Goal: Transaction & Acquisition: Purchase product/service

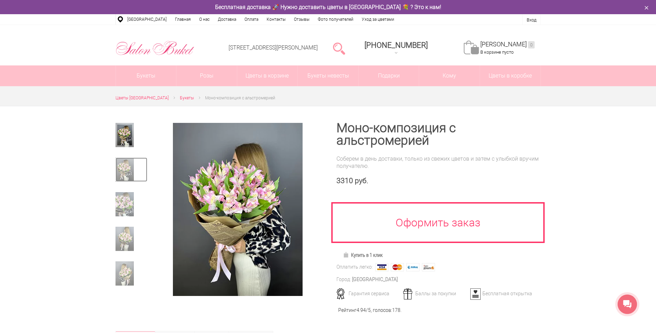
click at [124, 173] on img at bounding box center [125, 169] width 18 height 24
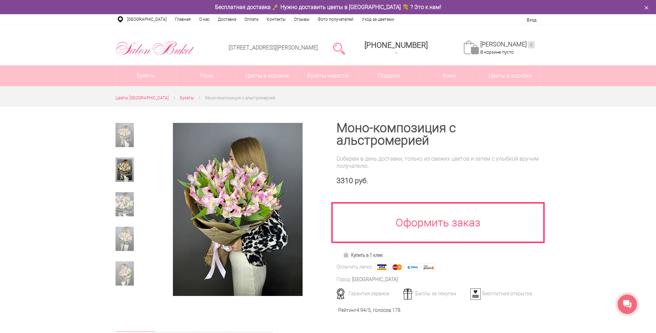
click at [126, 188] on div at bounding box center [132, 209] width 32 height 173
click at [131, 207] on img at bounding box center [125, 204] width 18 height 24
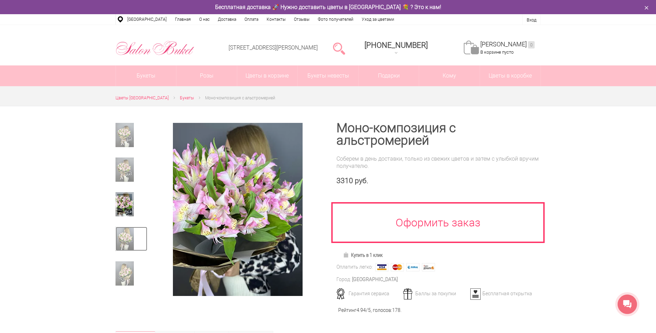
click at [131, 230] on img at bounding box center [125, 239] width 18 height 24
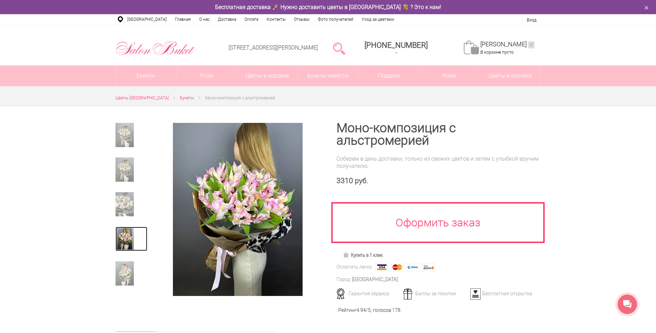
click at [131, 246] on img at bounding box center [125, 239] width 18 height 24
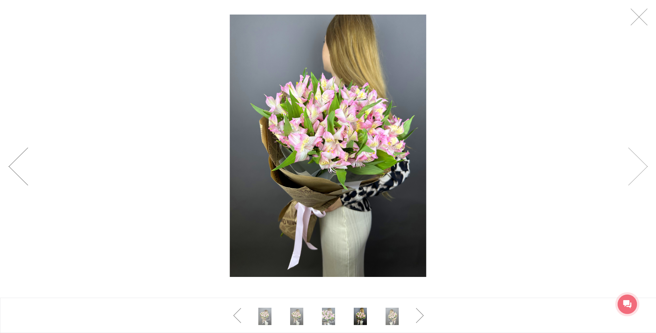
click at [13, 162] on link at bounding box center [18, 166] width 20 height 38
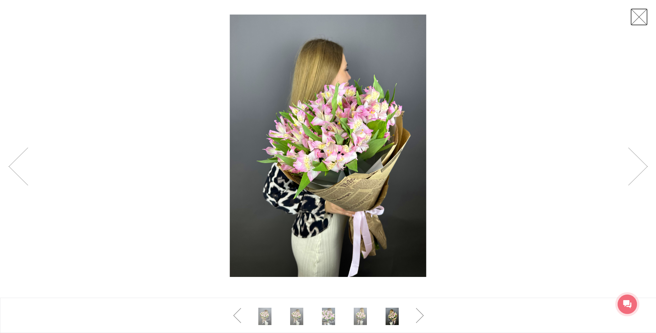
click at [643, 18] on link at bounding box center [639, 16] width 17 height 17
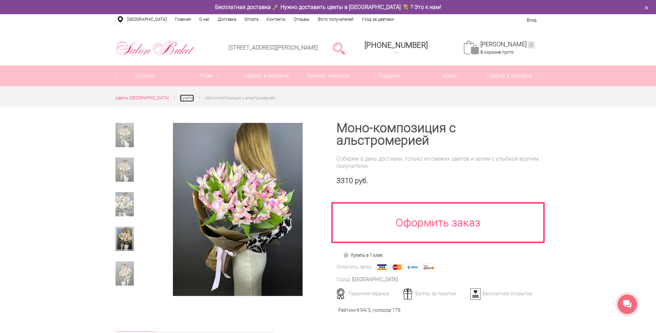
click at [182, 98] on span "Букеты" at bounding box center [187, 98] width 14 height 5
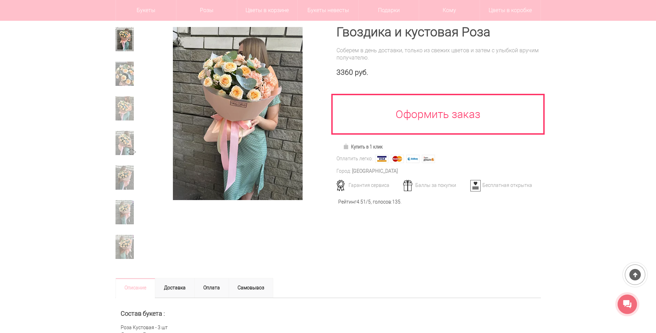
scroll to position [104, 0]
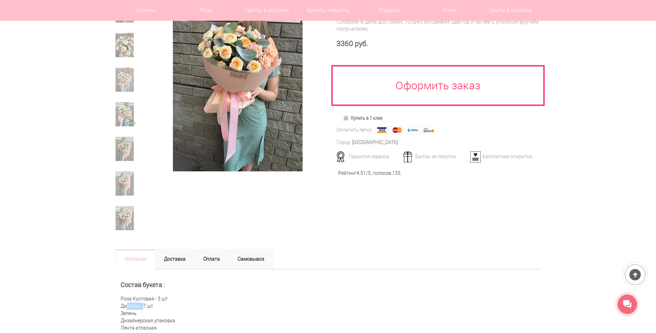
drag, startPoint x: 140, startPoint y: 308, endPoint x: 117, endPoint y: 306, distance: 23.3
click at [117, 306] on div "Состав букета : Роза Кустовая - 3 шт Диантус - 7 шт Зелень Дизайнерская упаковк…" at bounding box center [329, 306] width 426 height 75
copy div "Диантус"
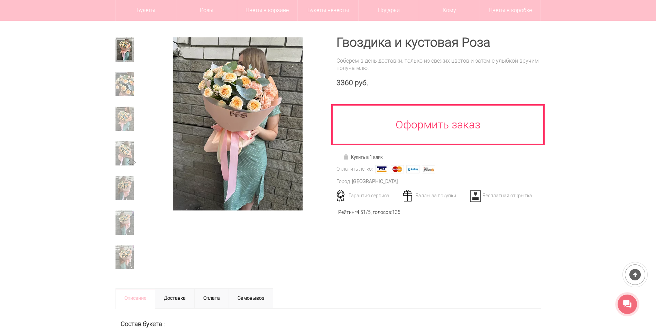
scroll to position [35, 0]
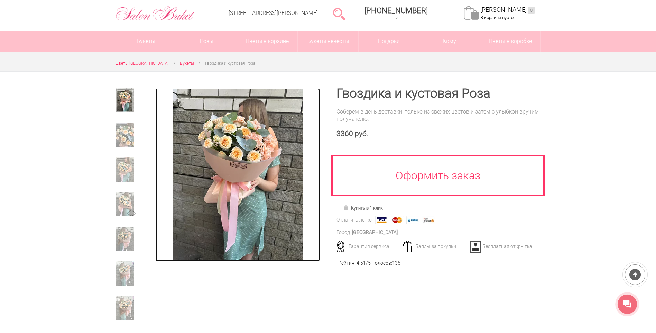
click at [247, 156] on img at bounding box center [238, 174] width 130 height 173
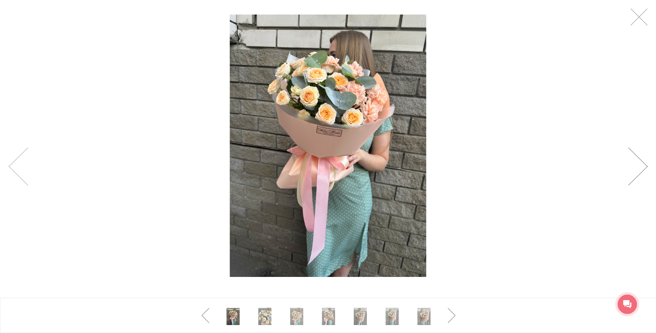
click at [645, 173] on link at bounding box center [638, 166] width 20 height 38
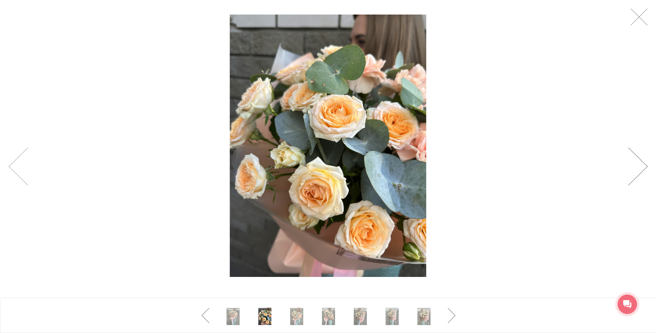
click at [645, 173] on link at bounding box center [638, 166] width 20 height 38
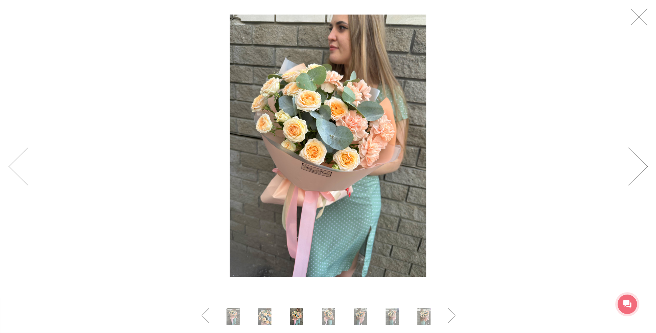
click at [645, 173] on link at bounding box center [638, 166] width 20 height 38
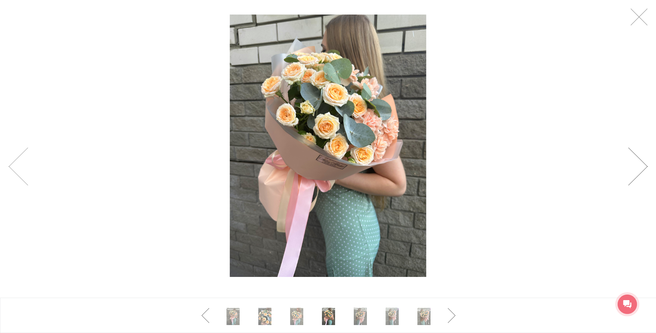
click at [645, 173] on link at bounding box center [638, 166] width 20 height 38
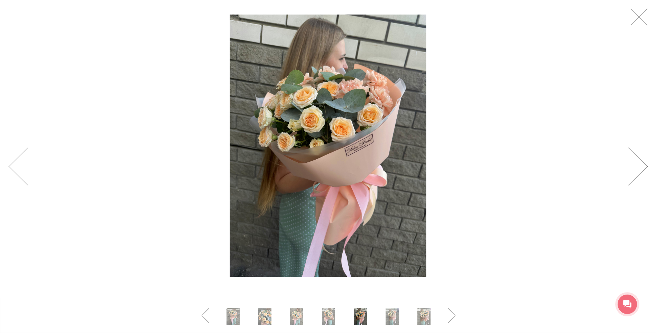
click at [645, 173] on link at bounding box center [638, 166] width 20 height 38
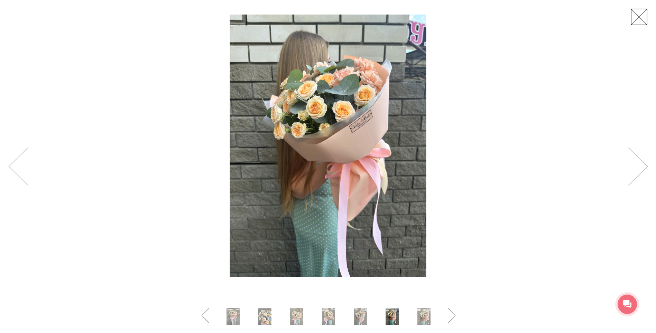
click at [635, 15] on link at bounding box center [639, 16] width 17 height 17
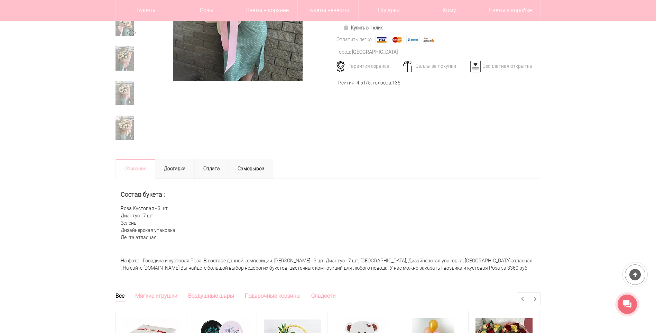
scroll to position [208, 0]
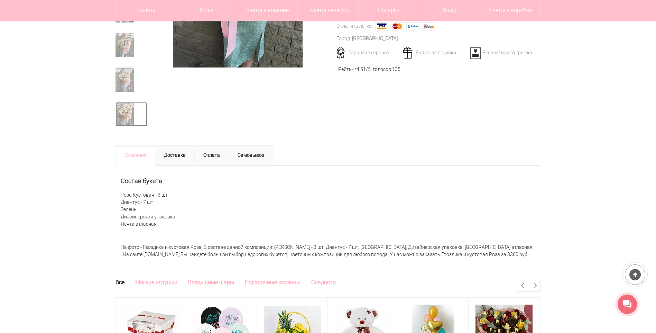
click at [123, 109] on img at bounding box center [125, 114] width 18 height 24
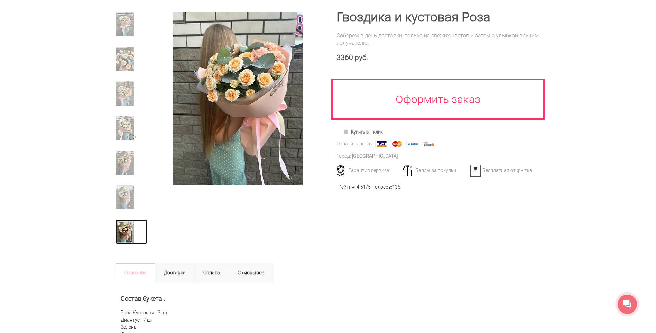
scroll to position [0, 0]
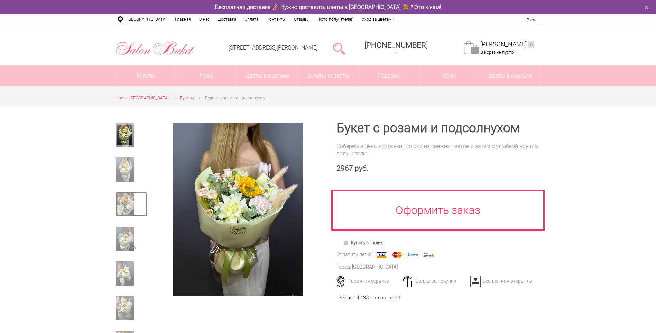
click at [126, 206] on img at bounding box center [125, 204] width 18 height 24
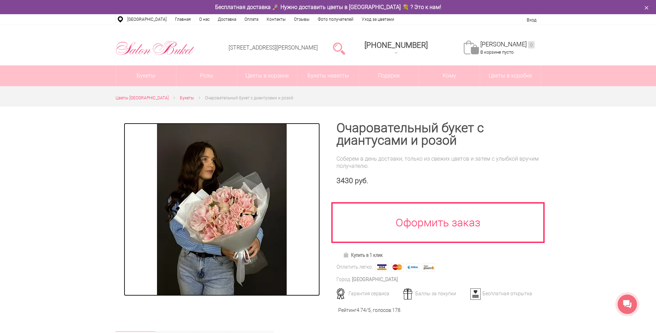
click at [239, 223] on img at bounding box center [222, 209] width 130 height 173
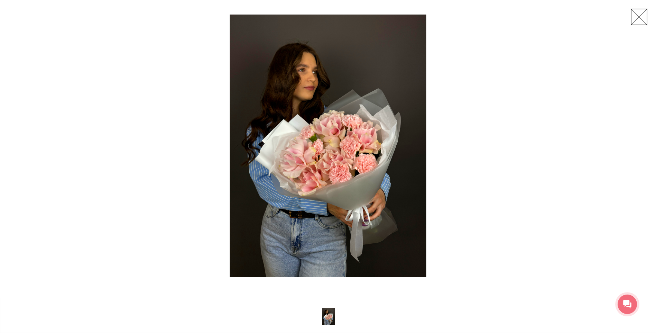
click at [641, 24] on link at bounding box center [639, 16] width 17 height 17
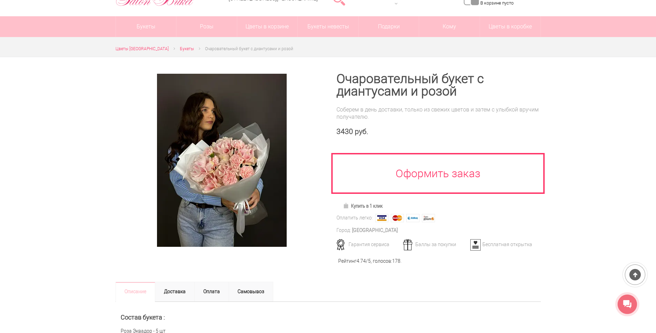
scroll to position [35, 0]
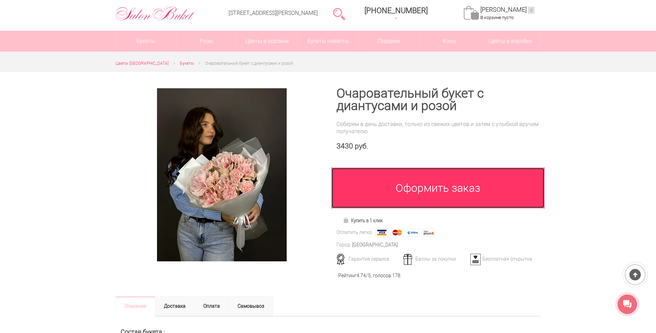
click at [420, 183] on link "Оформить заказ" at bounding box center [438, 187] width 214 height 41
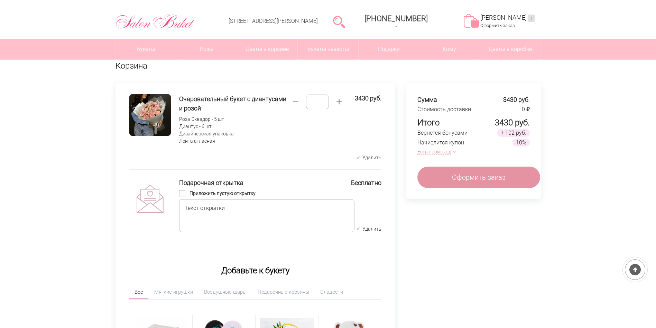
scroll to position [69, 0]
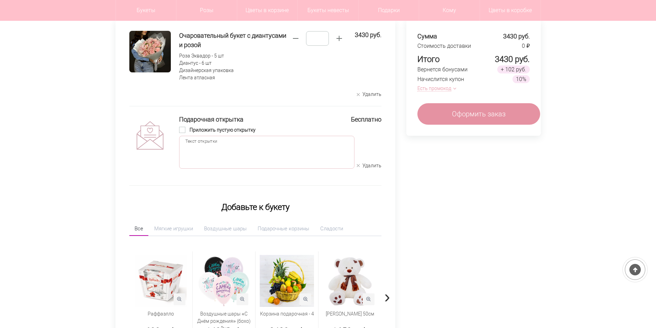
click at [250, 151] on textarea at bounding box center [266, 152] width 175 height 33
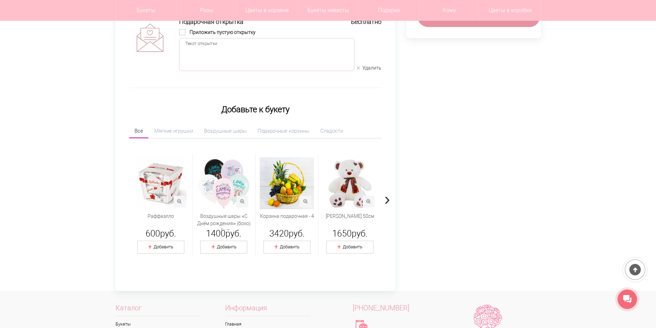
scroll to position [28, 0]
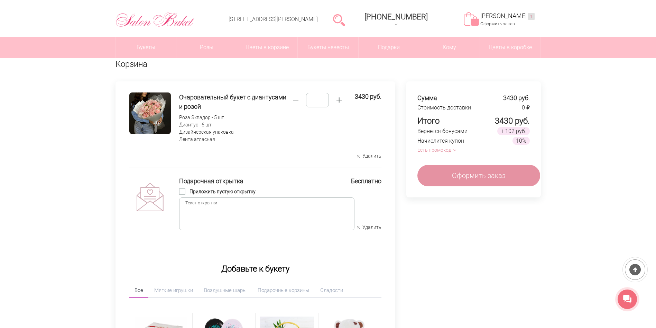
click at [435, 149] on button "Есть промокод" at bounding box center [436, 149] width 36 height 7
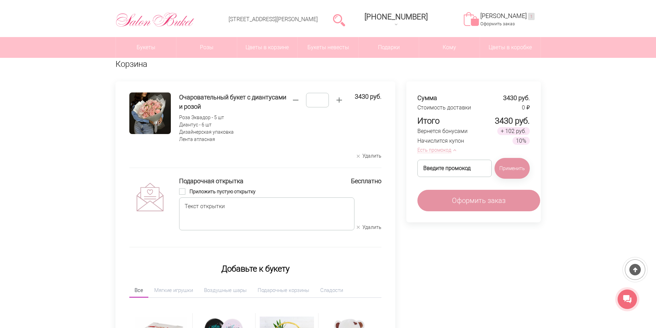
click at [440, 148] on button "Есть промокод" at bounding box center [436, 149] width 36 height 7
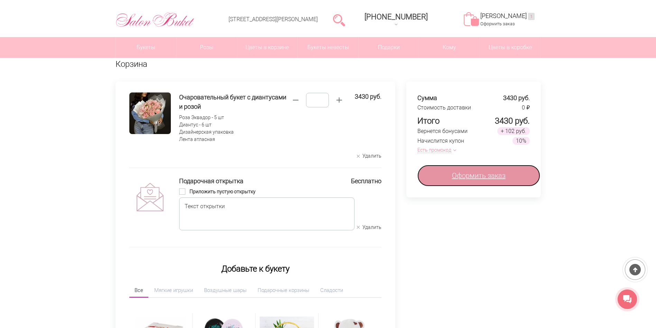
click at [477, 176] on span "Оформить заказ" at bounding box center [479, 175] width 54 height 10
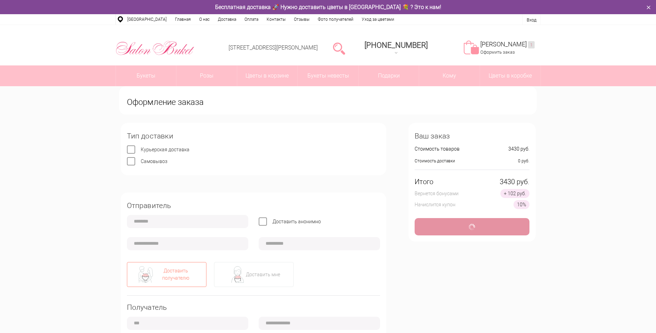
type input "**********"
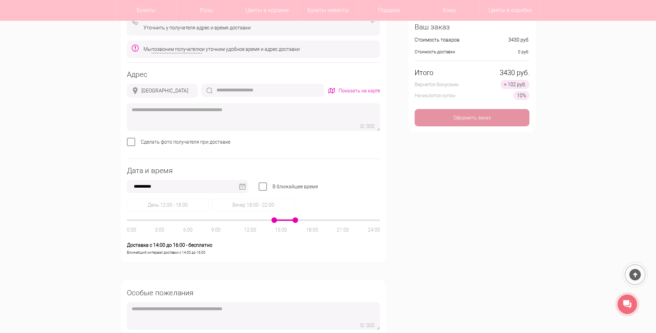
scroll to position [311, 0]
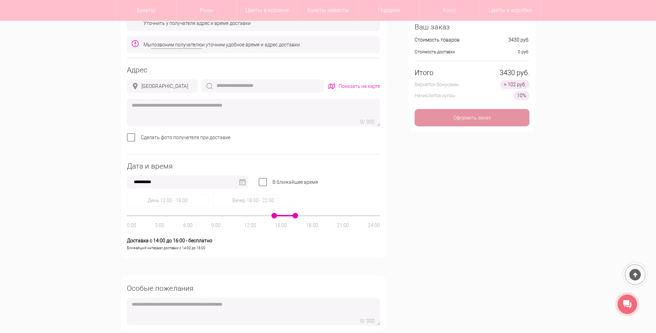
click at [238, 182] on input "**********" at bounding box center [187, 181] width 121 height 13
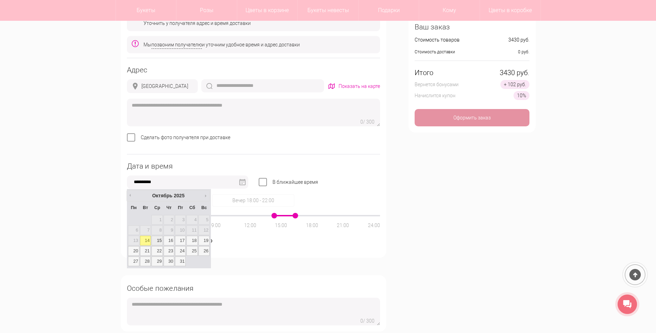
click at [154, 241] on link "15" at bounding box center [157, 241] width 11 height 10
type input "**********"
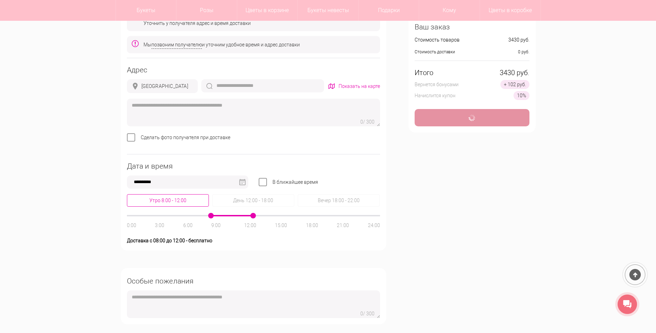
type input "*"
type input "**********"
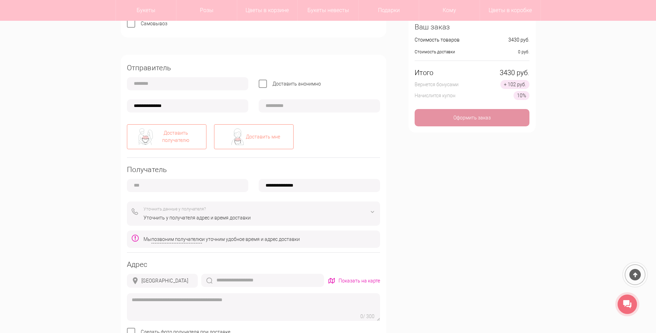
scroll to position [104, 0]
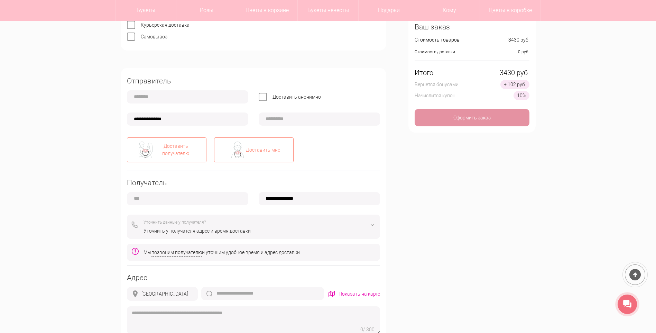
click at [253, 142] on div "Доставить мне" at bounding box center [254, 149] width 80 height 25
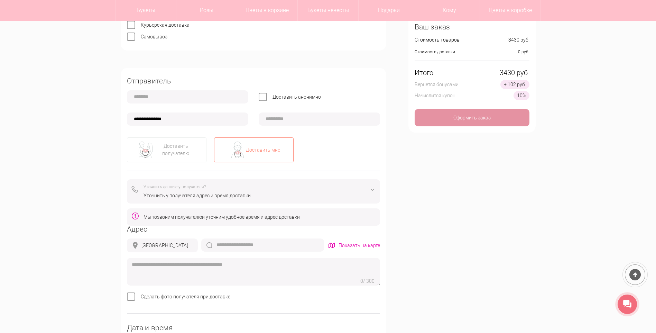
click at [184, 96] on input "text" at bounding box center [187, 96] width 121 height 13
click at [175, 98] on input "text" at bounding box center [187, 96] width 121 height 13
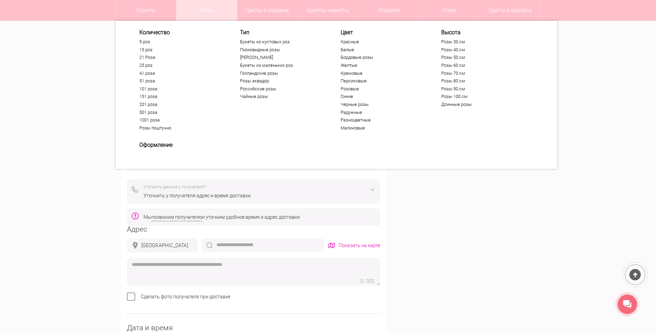
type input "****"
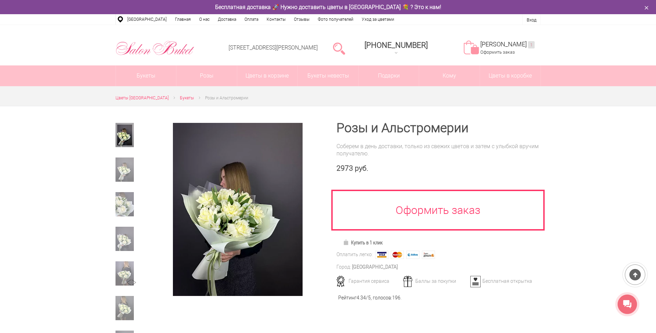
scroll to position [35, 0]
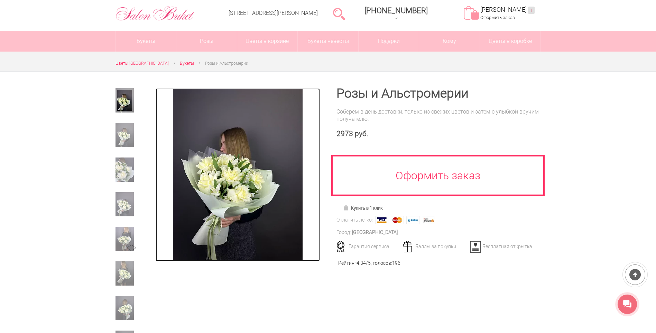
click at [249, 185] on img at bounding box center [238, 174] width 130 height 173
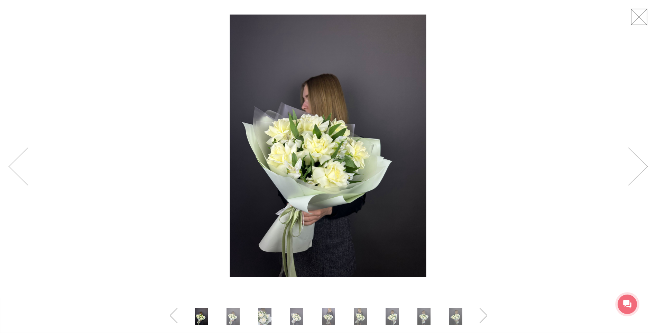
click at [649, 17] on div at bounding box center [328, 145] width 656 height 291
click at [643, 15] on link at bounding box center [639, 16] width 17 height 17
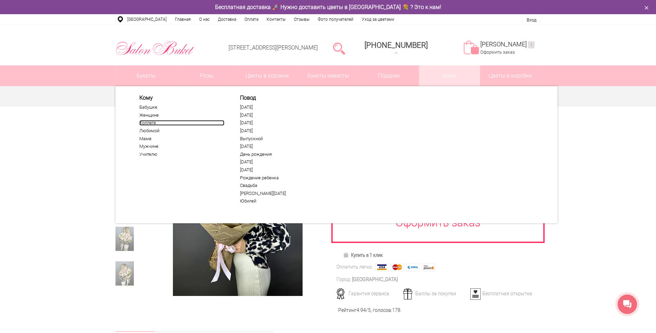
click at [155, 124] on link "Коллеге" at bounding box center [181, 123] width 85 height 6
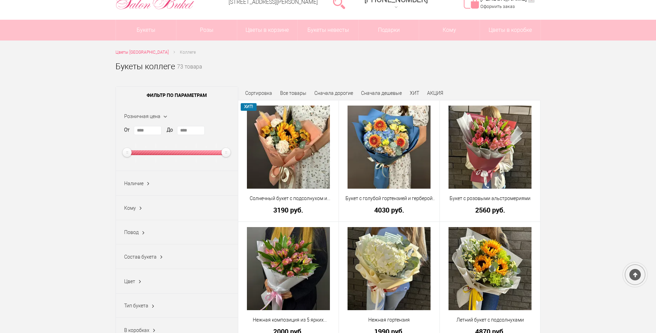
scroll to position [35, 0]
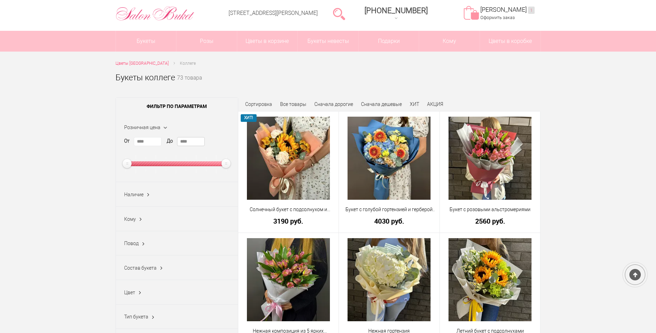
click at [192, 142] on input "****" at bounding box center [191, 141] width 28 height 9
drag, startPoint x: 192, startPoint y: 142, endPoint x: 165, endPoint y: 145, distance: 27.4
click at [170, 146] on div "От **** До ****" at bounding box center [177, 155] width 106 height 36
type input "****"
click at [230, 256] on div "Повод 8 марта (6) 1 сентября (8) Без повода (15) Бизнес-поздравления (4) Благод…" at bounding box center [177, 243] width 122 height 25
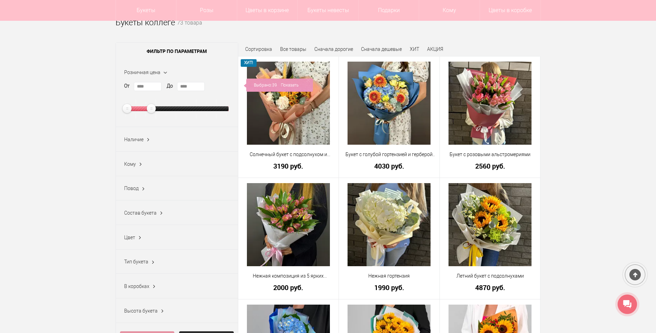
scroll to position [69, 0]
click at [149, 141] on ins at bounding box center [148, 139] width 7 height 9
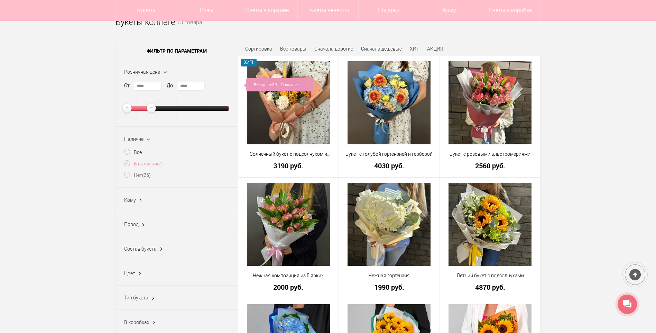
click at [135, 163] on label "В наличии (7)" at bounding box center [143, 163] width 39 height 7
click at [302, 169] on div "Выбрано: 39 Показать" at bounding box center [278, 167] width 69 height 13
click at [290, 167] on link "Показать" at bounding box center [289, 167] width 18 height 13
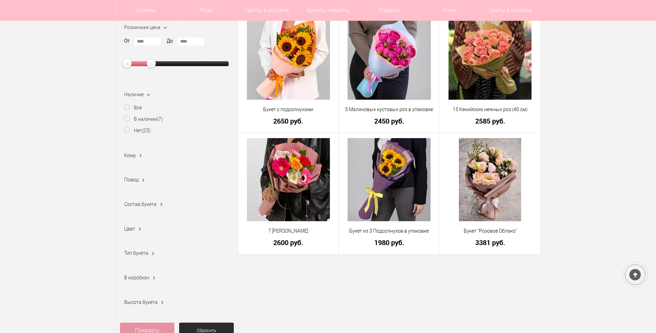
scroll to position [138, 0]
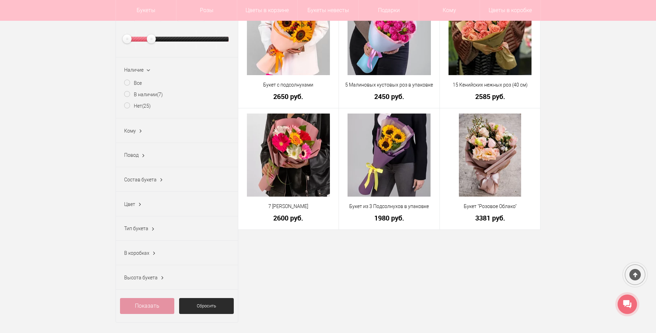
click at [151, 185] on div "Состав букета Альстромерия (0) Гербера (1) Гортензия (0) Ирис (0) Лизиантус (2)…" at bounding box center [177, 179] width 122 height 25
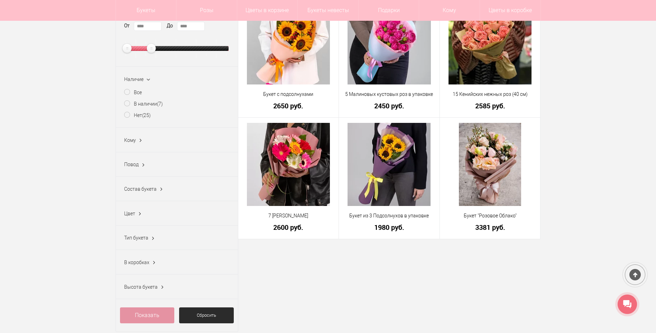
scroll to position [0, 0]
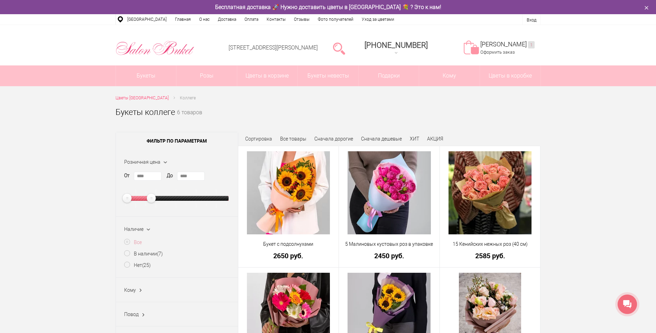
click at [138, 240] on label "Все" at bounding box center [133, 242] width 18 height 7
click at [289, 243] on link "Показать" at bounding box center [290, 245] width 18 height 13
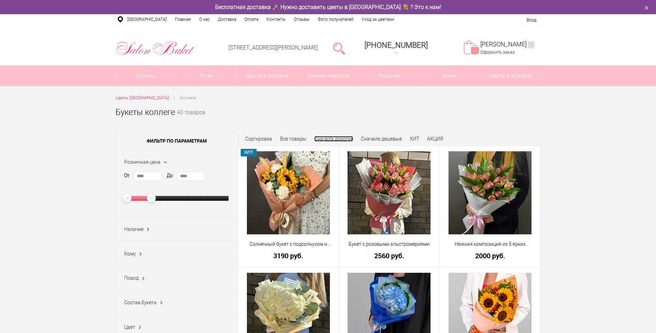
click at [341, 140] on link "Сначала дорогие" at bounding box center [334, 139] width 39 height 6
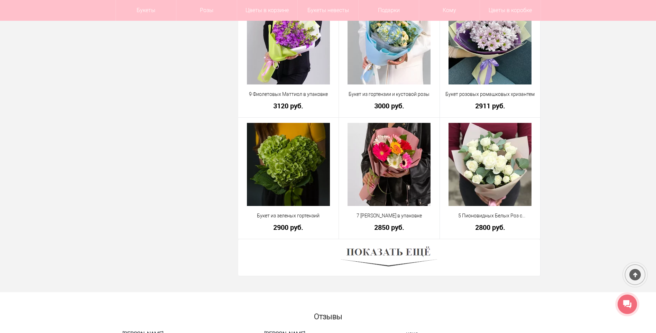
scroll to position [1834, 0]
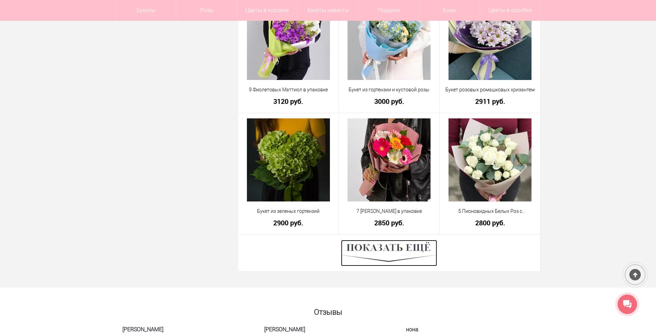
click at [369, 254] on img at bounding box center [389, 253] width 96 height 26
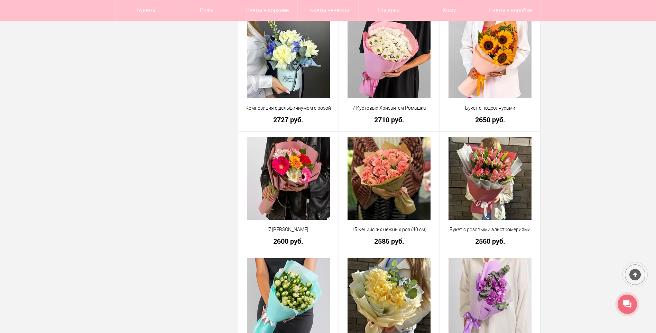
scroll to position [2284, 0]
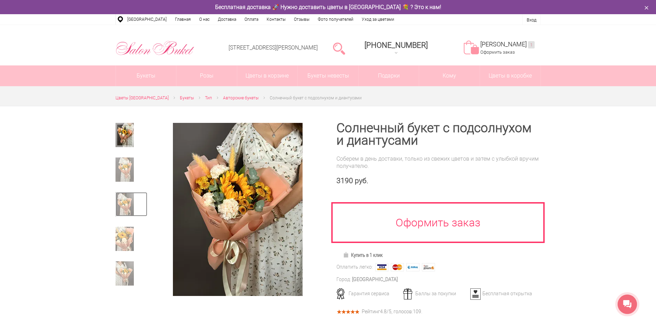
click at [121, 195] on img at bounding box center [125, 204] width 18 height 24
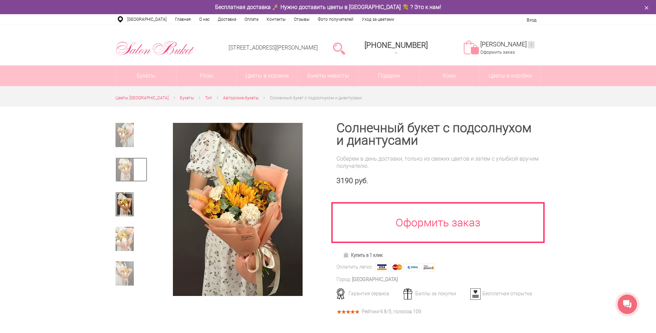
click at [125, 173] on img at bounding box center [125, 169] width 18 height 24
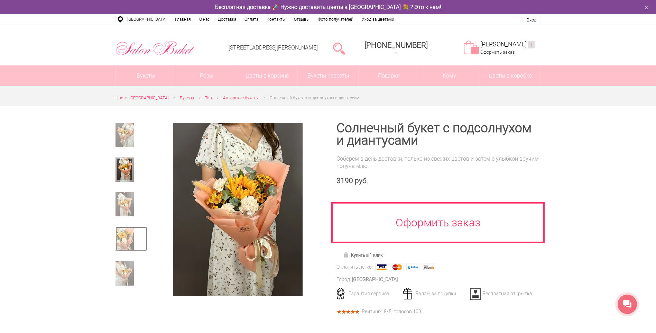
click at [129, 247] on img at bounding box center [125, 239] width 18 height 24
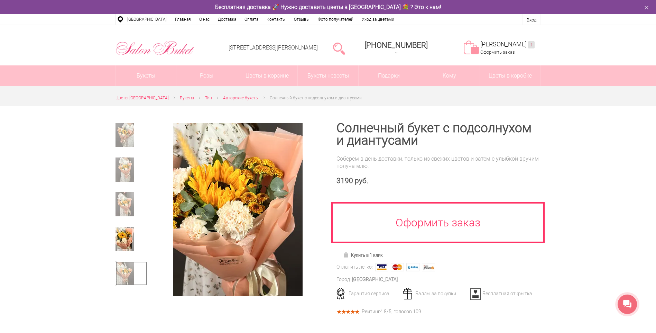
click at [129, 272] on img at bounding box center [125, 273] width 18 height 24
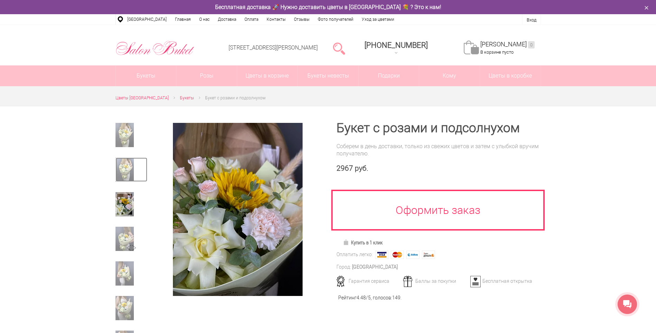
click at [119, 158] on img at bounding box center [125, 169] width 18 height 24
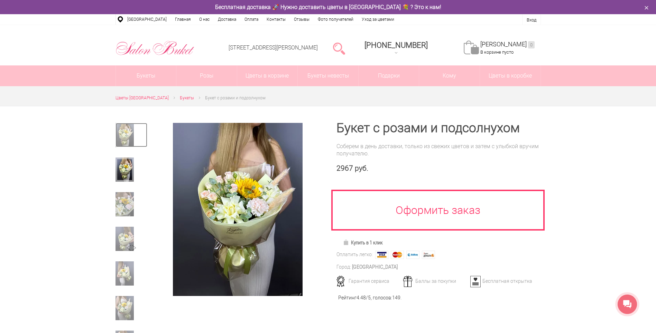
click at [120, 140] on img at bounding box center [125, 135] width 18 height 24
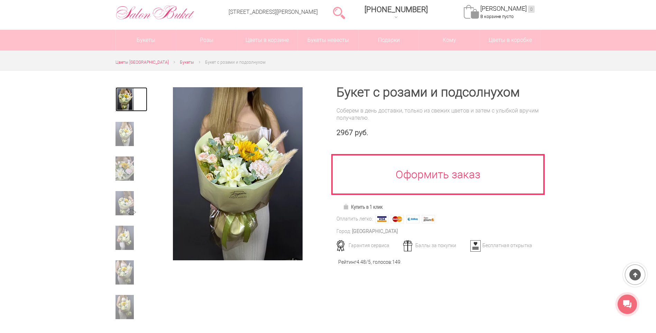
scroll to position [35, 0]
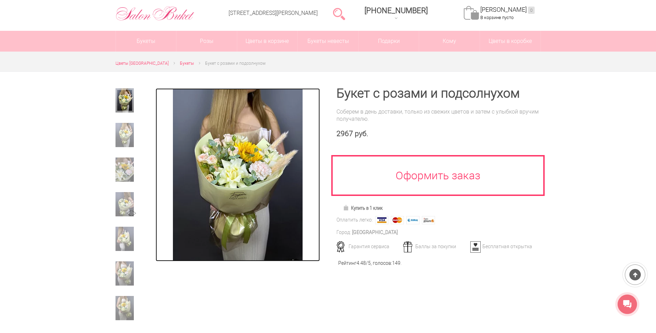
click at [247, 145] on img at bounding box center [238, 174] width 130 height 173
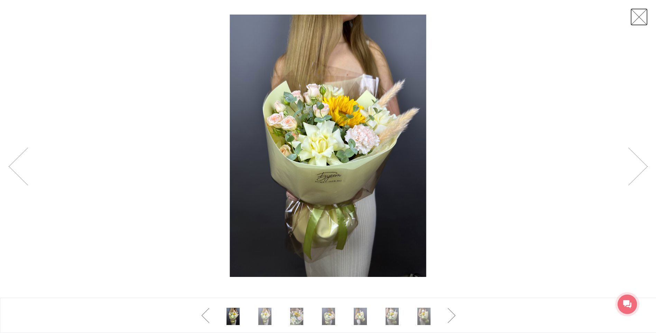
click at [637, 16] on link at bounding box center [639, 16] width 17 height 17
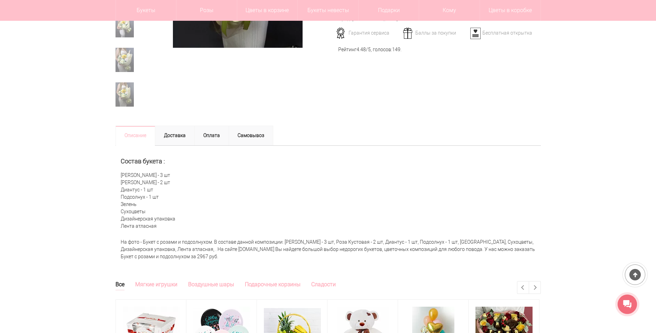
scroll to position [242, 0]
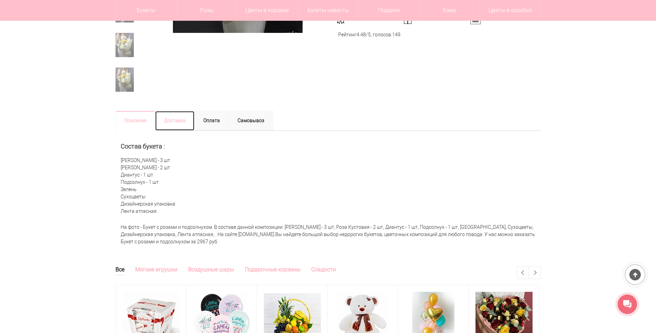
click at [182, 118] on link "Доставка" at bounding box center [175, 121] width 40 height 20
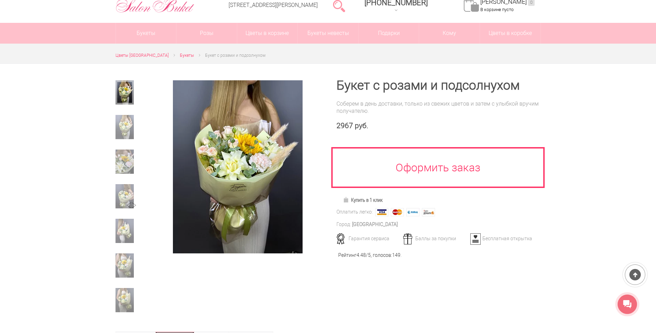
scroll to position [0, 0]
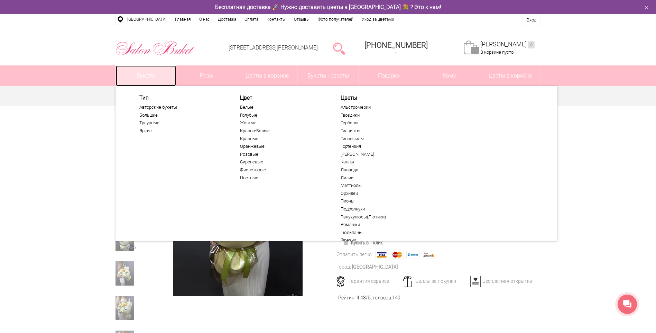
click at [152, 70] on link "Букеты" at bounding box center [146, 75] width 61 height 21
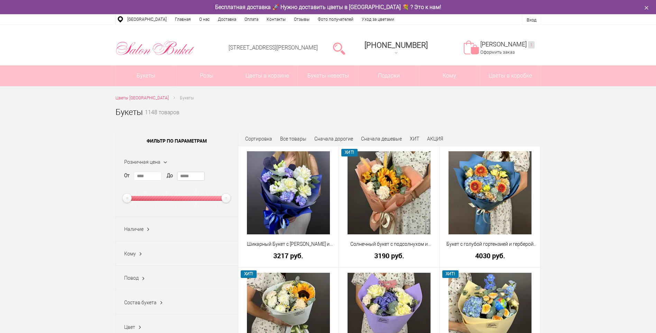
drag, startPoint x: 194, startPoint y: 175, endPoint x: 180, endPoint y: 176, distance: 14.2
click at [180, 176] on input "*****" at bounding box center [191, 176] width 28 height 9
type input "****"
click at [210, 228] on div "Наличие Все В наличии (382) Нет (839)" at bounding box center [177, 229] width 122 height 25
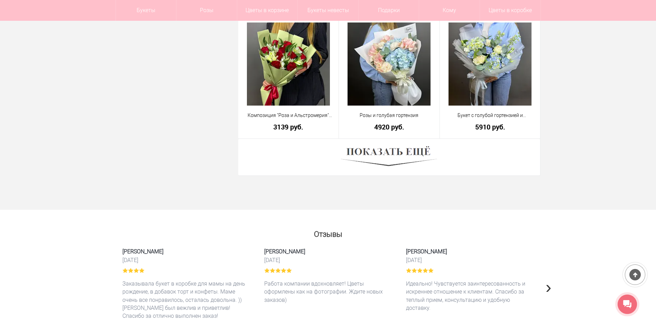
scroll to position [1938, 0]
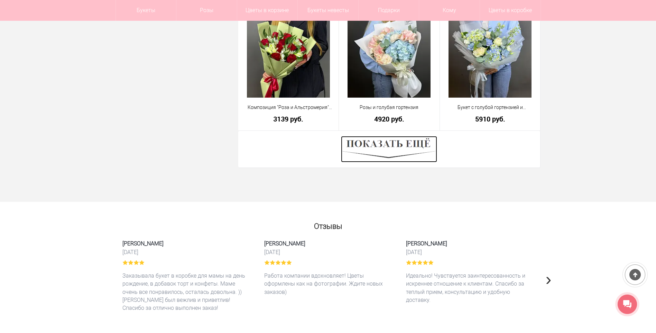
click at [398, 146] on img at bounding box center [389, 149] width 96 height 26
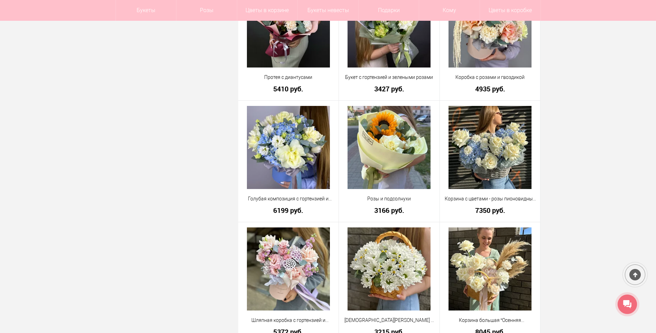
scroll to position [2457, 0]
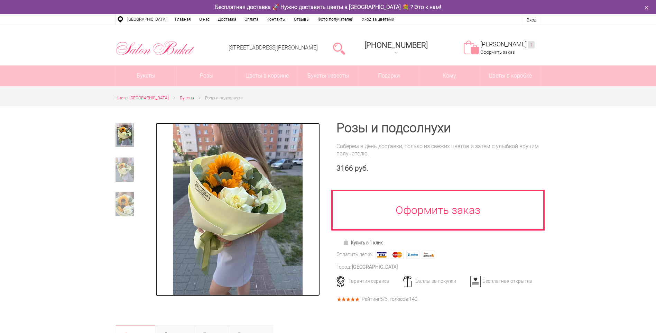
click at [246, 189] on img at bounding box center [238, 209] width 130 height 173
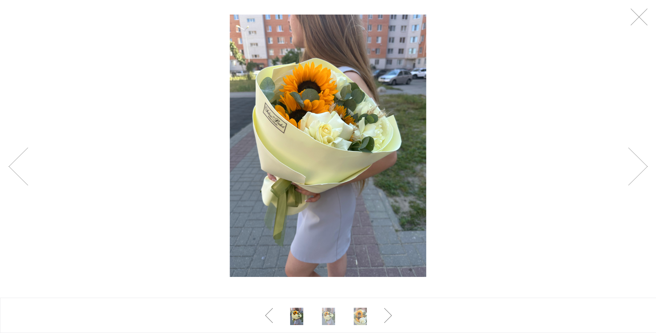
drag, startPoint x: 346, startPoint y: 144, endPoint x: 325, endPoint y: 143, distance: 20.5
click at [346, 144] on img at bounding box center [328, 146] width 197 height 262
click at [641, 19] on link at bounding box center [639, 16] width 17 height 17
